Goal: Information Seeking & Learning: Learn about a topic

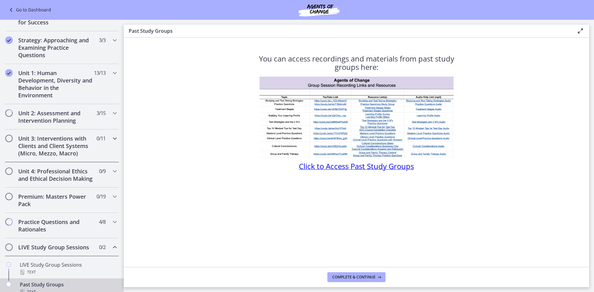
scroll to position [93, 0]
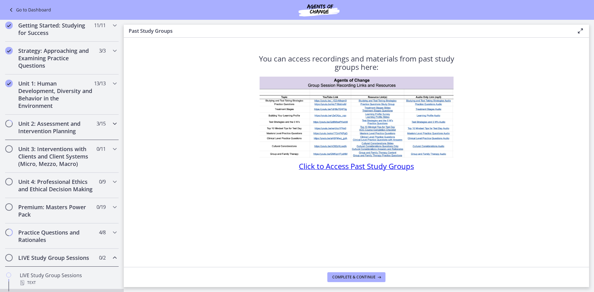
click at [111, 123] on icon "Chapters" at bounding box center [114, 123] width 7 height 7
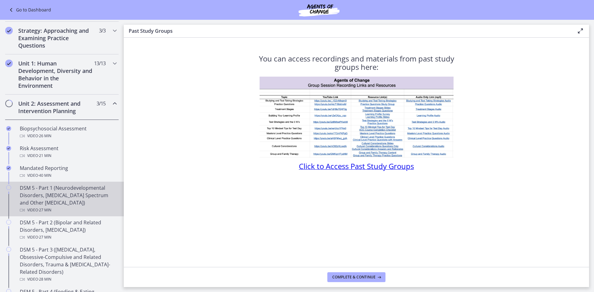
scroll to position [124, 0]
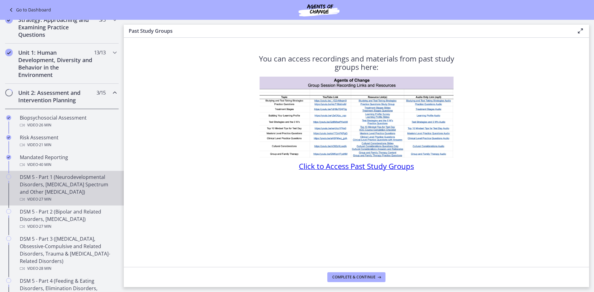
click at [46, 187] on div "DSM 5 - Part 1 (Neurodevelopmental Disorders, [MEDICAL_DATA] Spectrum and Other…" at bounding box center [68, 188] width 96 height 30
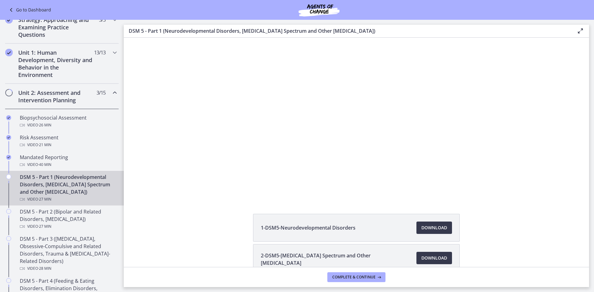
scroll to position [31, 0]
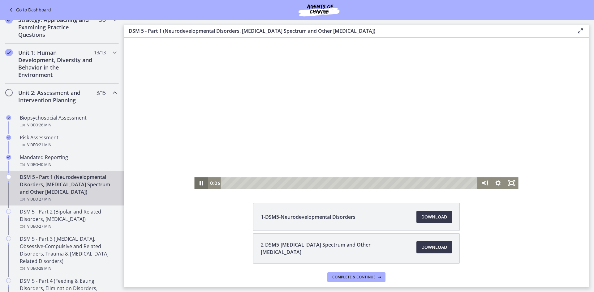
click at [197, 184] on icon "Pause" at bounding box center [201, 182] width 14 height 11
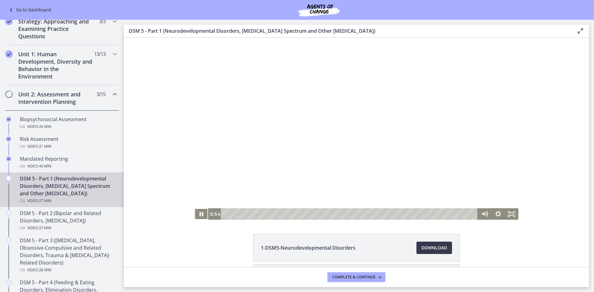
scroll to position [123, 0]
click at [200, 215] on icon "Pause" at bounding box center [201, 214] width 4 height 5
click at [195, 212] on icon "Play Video" at bounding box center [202, 213] width 14 height 11
click at [201, 216] on icon "Pause" at bounding box center [201, 213] width 14 height 11
